Goal: Answer question/provide support

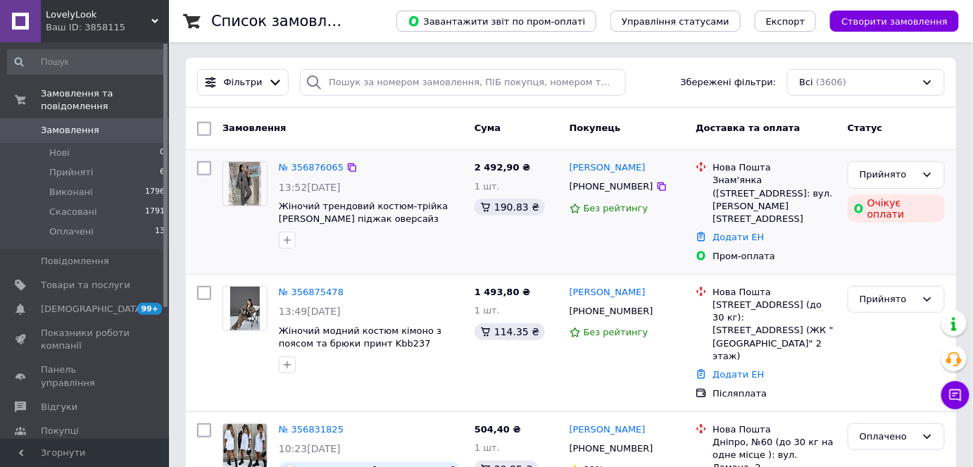
scroll to position [127, 0]
click at [967, 392] on button "Чат з покупцем" at bounding box center [955, 395] width 28 height 28
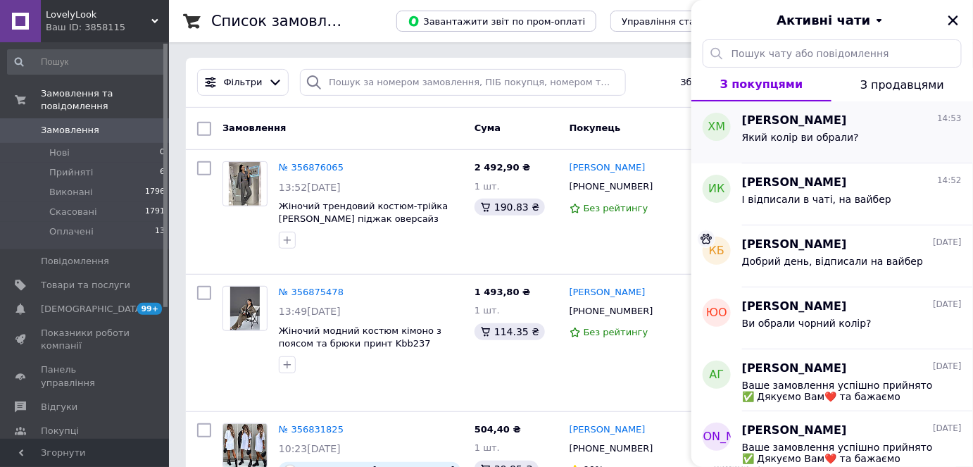
click at [840, 142] on div "Який колір ви обрали?" at bounding box center [800, 142] width 117 height 20
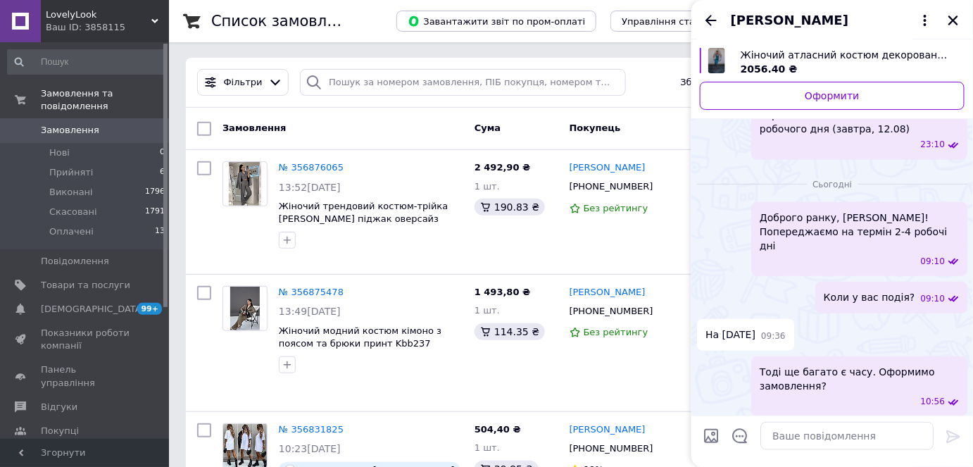
scroll to position [41, 0]
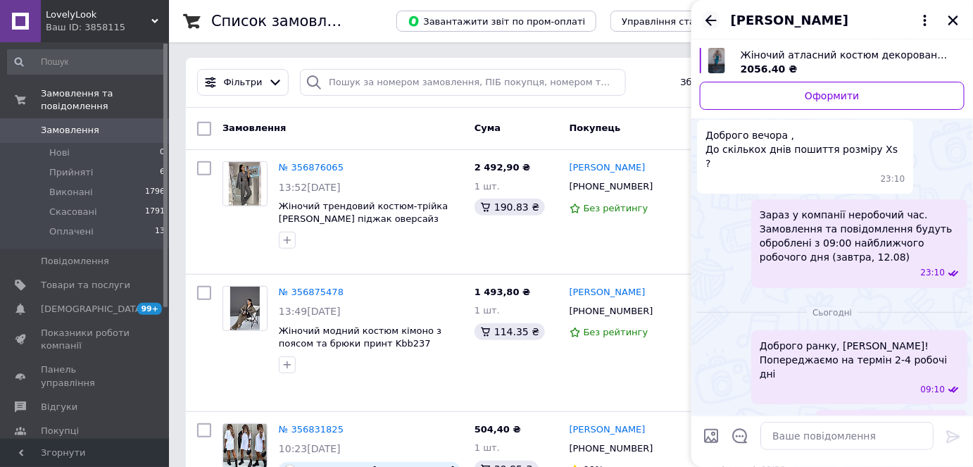
click at [710, 17] on icon "Назад" at bounding box center [711, 20] width 17 height 17
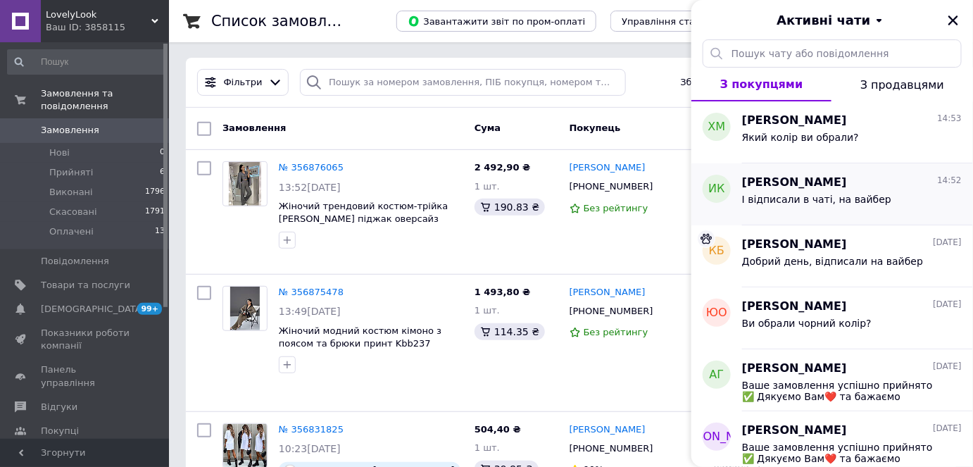
click at [779, 192] on div "І відписали в чаті, на вайбер" at bounding box center [852, 202] width 220 height 23
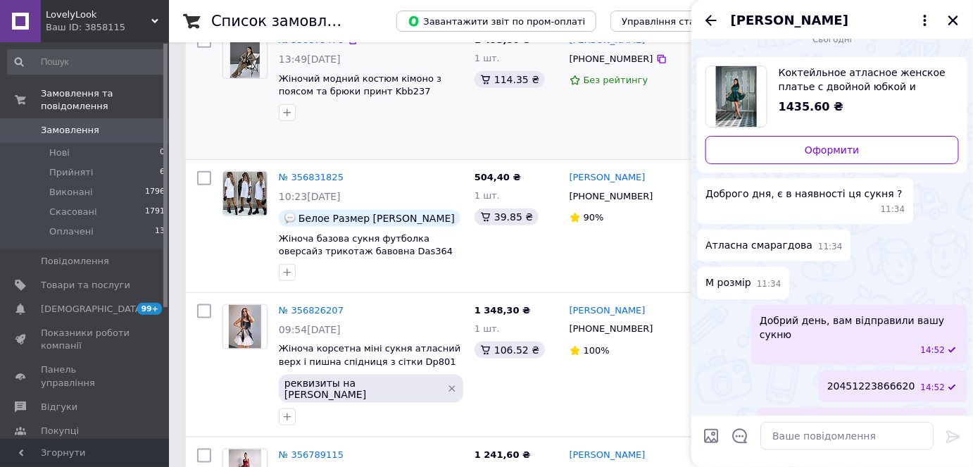
scroll to position [448, 0]
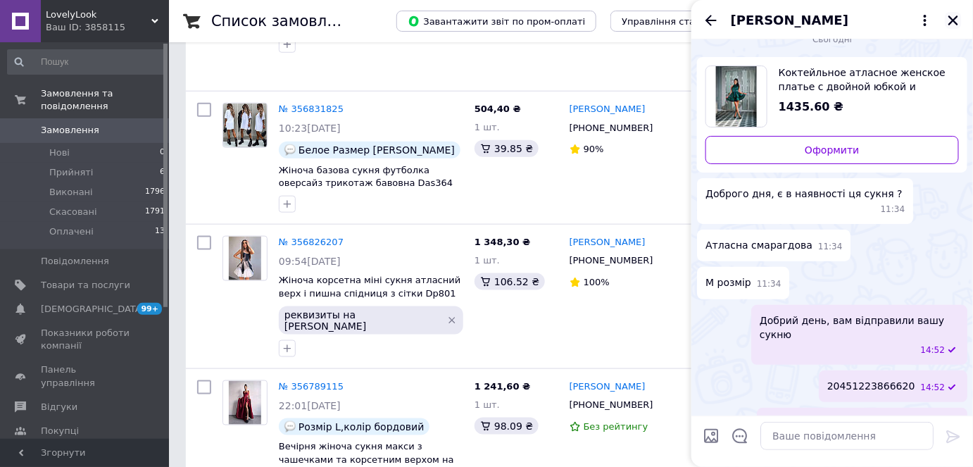
click at [948, 18] on icon "Закрити" at bounding box center [953, 20] width 13 height 13
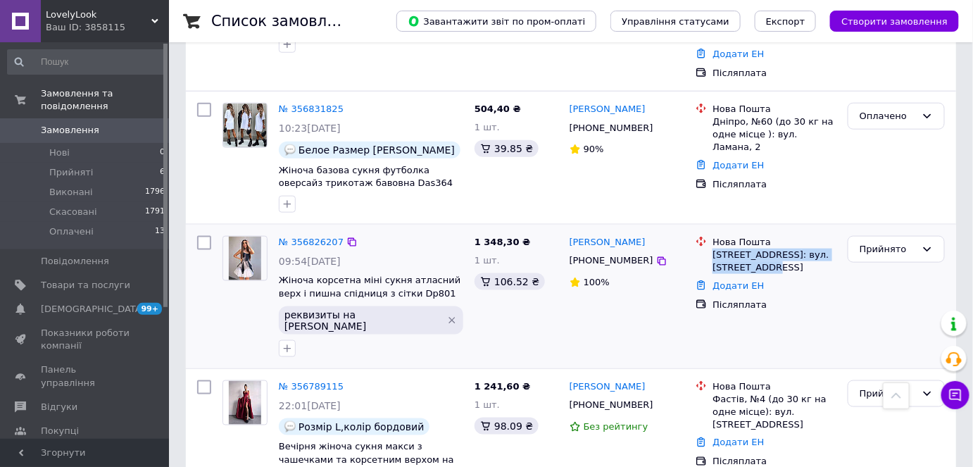
copy div "[STREET_ADDRESS]: вул. [STREET_ADDRESS]"
drag, startPoint x: 714, startPoint y: 213, endPoint x: 781, endPoint y: 227, distance: 68.5
click at [781, 249] on div "[STREET_ADDRESS]: вул. [STREET_ADDRESS]" at bounding box center [775, 261] width 124 height 25
